Goal: Information Seeking & Learning: Learn about a topic

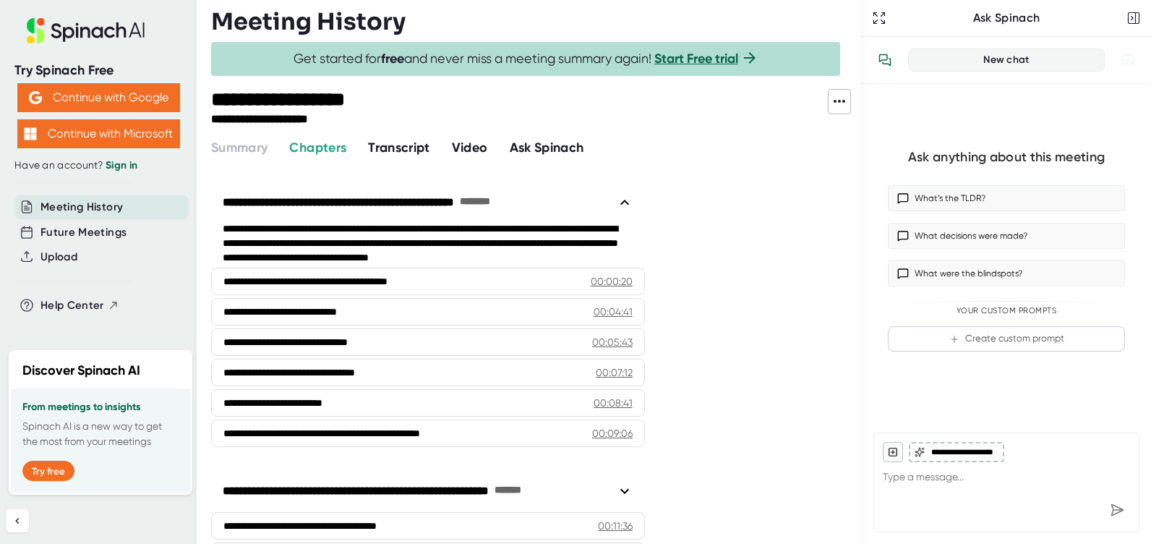
click at [409, 144] on span "Transcript" at bounding box center [399, 148] width 62 height 16
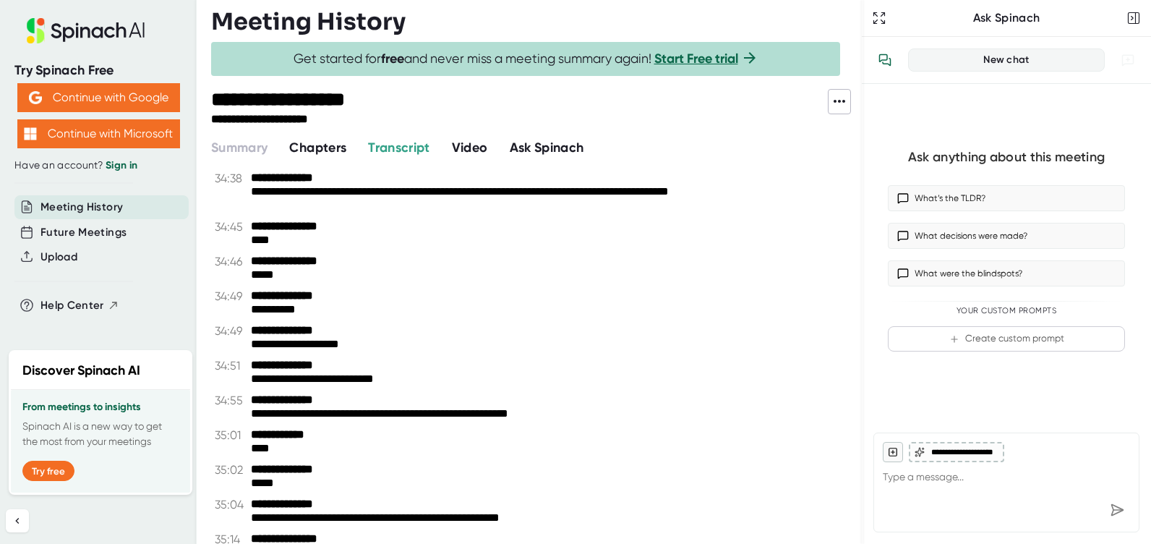
scroll to position [16339, 0]
